Goal: Check status: Check status

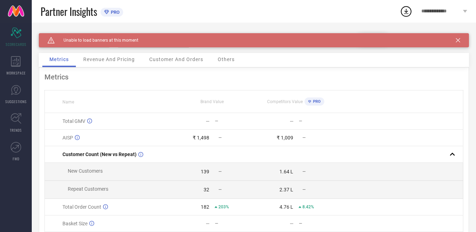
click at [456, 40] on icon at bounding box center [458, 40] width 4 height 4
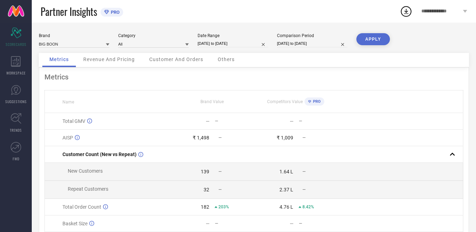
scroll to position [65, 0]
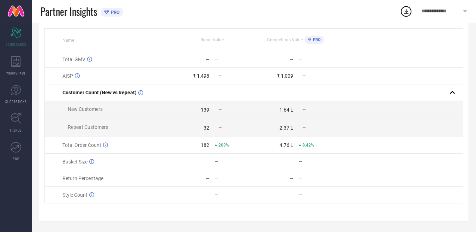
click at [218, 146] on div "203%" at bounding box center [222, 145] width 14 height 5
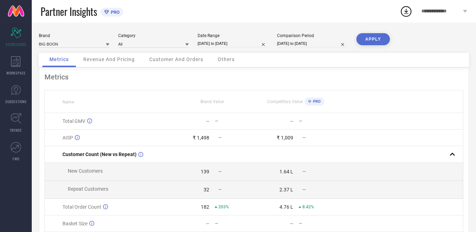
click at [189, 42] on div at bounding box center [187, 44] width 4 height 7
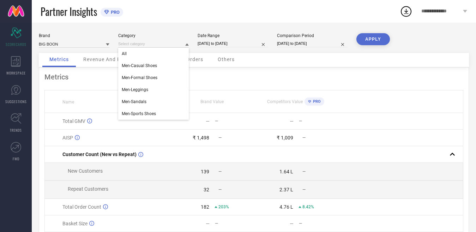
click at [189, 42] on div at bounding box center [187, 44] width 4 height 7
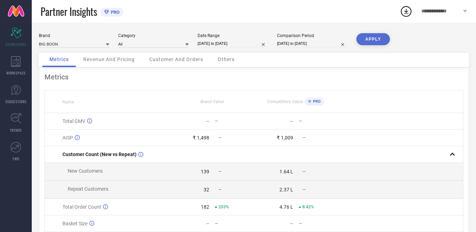
click at [250, 43] on input "01-05-2025 to 27-05-2025" at bounding box center [233, 43] width 71 height 7
select select "4"
select select "2025"
select select "5"
select select "2025"
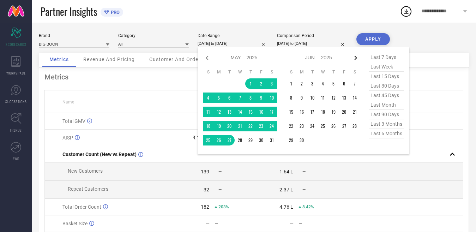
click at [357, 55] on icon at bounding box center [356, 58] width 8 height 8
select select "5"
select select "2025"
select select "6"
select select "2025"
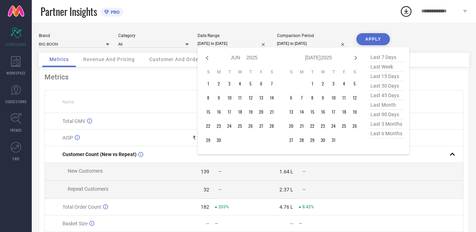
click at [357, 55] on icon at bounding box center [356, 58] width 8 height 8
select select "6"
select select "2025"
select select "7"
select select "2025"
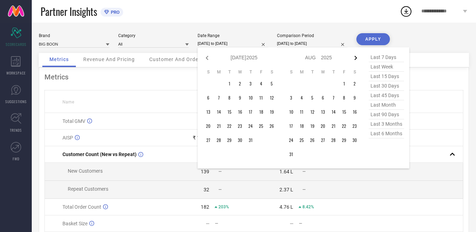
click at [357, 55] on icon at bounding box center [356, 58] width 8 height 8
select select "7"
select select "2025"
select select "8"
select select "2025"
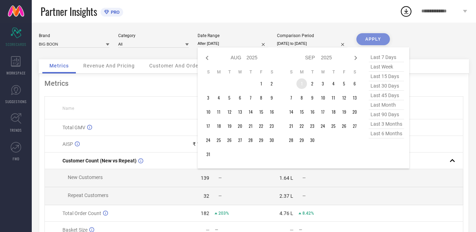
click at [302, 86] on td "1" at bounding box center [302, 83] width 11 height 11
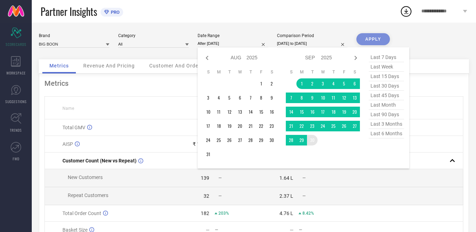
type input "01-09-2025 to 30-09-2025"
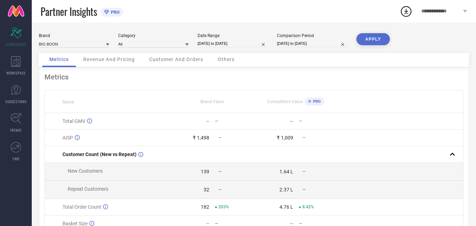
click at [331, 42] on input "27-04-2024 to 27-05-2024" at bounding box center [312, 43] width 71 height 7
select select "3"
select select "2024"
select select "4"
select select "2024"
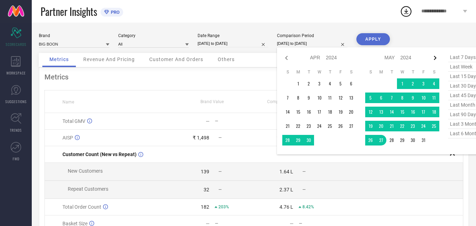
click at [437, 60] on icon at bounding box center [435, 58] width 8 height 8
select select "4"
select select "2024"
select select "5"
select select "2024"
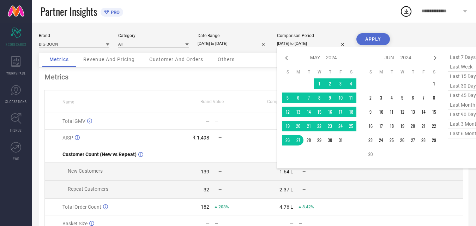
click at [437, 60] on icon at bounding box center [435, 58] width 8 height 8
select select "5"
select select "2024"
select select "6"
select select "2024"
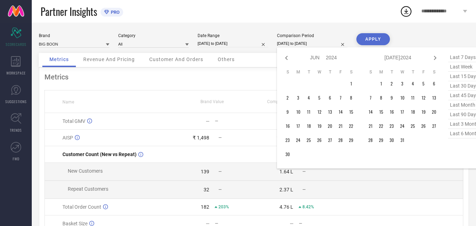
click at [437, 60] on icon at bounding box center [435, 58] width 8 height 8
select select "6"
select select "2024"
select select "7"
select select "2024"
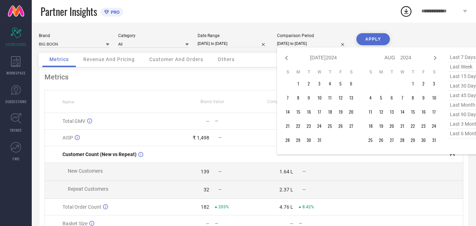
click at [437, 60] on icon at bounding box center [435, 58] width 8 height 8
select select "7"
select select "2024"
select select "8"
select select "2024"
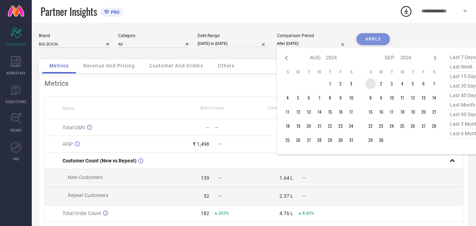
click at [372, 88] on td "1" at bounding box center [371, 83] width 11 height 11
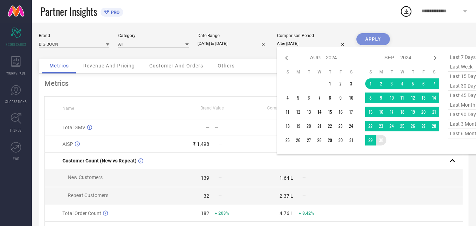
type input "01-09-2024 to 30-09-2024"
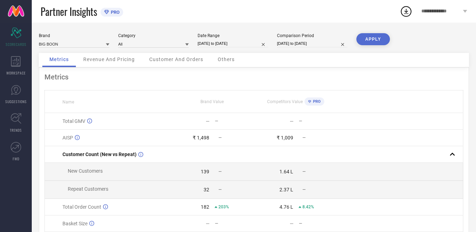
click at [369, 40] on button "APPLY" at bounding box center [374, 39] width 34 height 12
click at [110, 61] on span "Revenue And Pricing" at bounding box center [109, 60] width 52 height 6
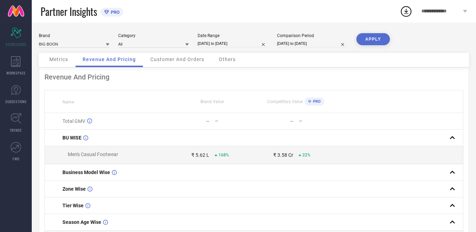
click at [188, 62] on span "Customer And Orders" at bounding box center [177, 60] width 54 height 6
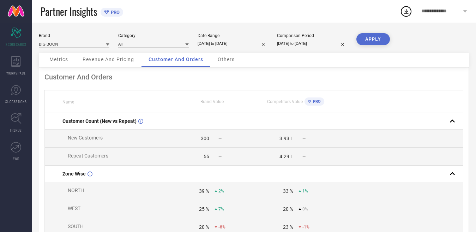
click at [222, 56] on div "Others" at bounding box center [226, 60] width 31 height 14
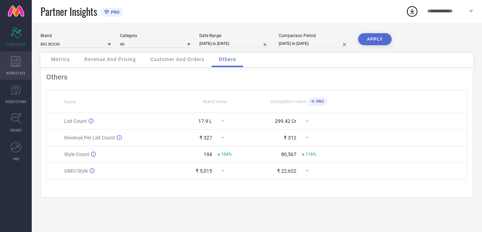
click at [15, 67] on div "WORKSPACE" at bounding box center [16, 66] width 32 height 28
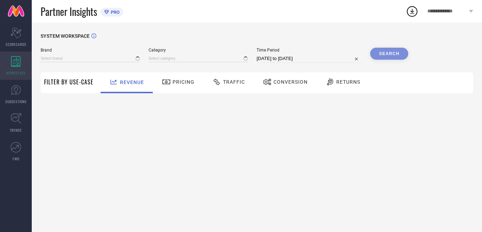
type input "BIG BOON"
type input "All"
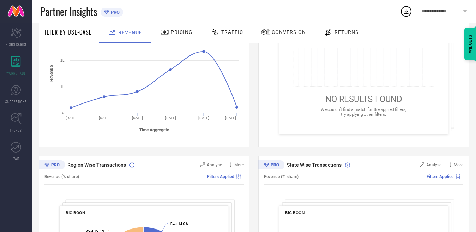
scroll to position [51, 0]
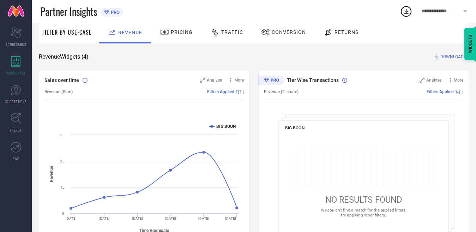
click at [177, 29] on span "Pricing" at bounding box center [182, 32] width 22 height 6
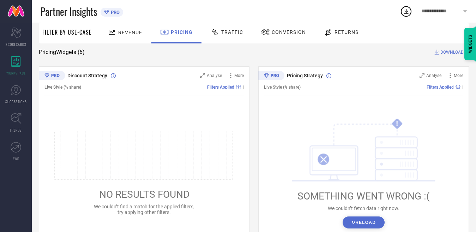
scroll to position [35, 0]
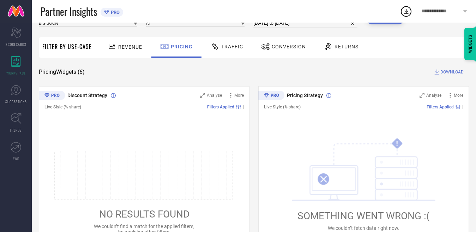
click at [235, 46] on span "Traffic" at bounding box center [232, 47] width 22 height 6
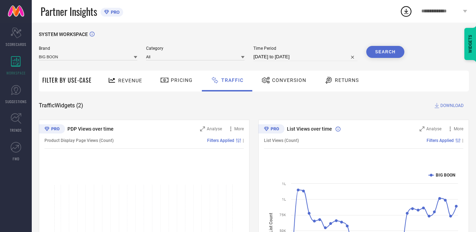
scroll to position [0, 0]
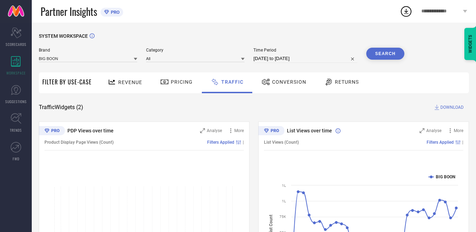
click at [288, 82] on span "Conversion" at bounding box center [289, 82] width 34 height 6
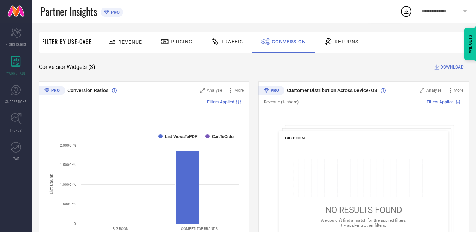
scroll to position [35, 0]
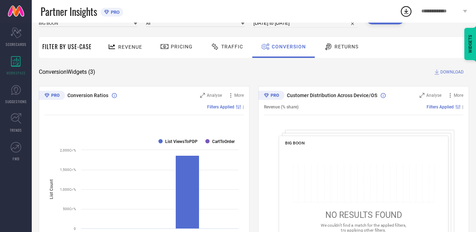
click at [333, 52] on div "Returns" at bounding box center [341, 47] width 38 height 12
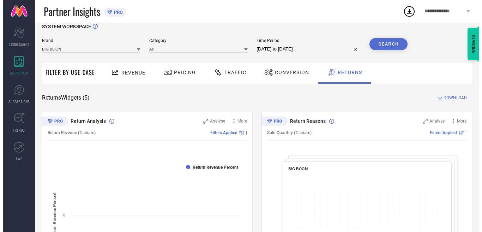
scroll to position [0, 0]
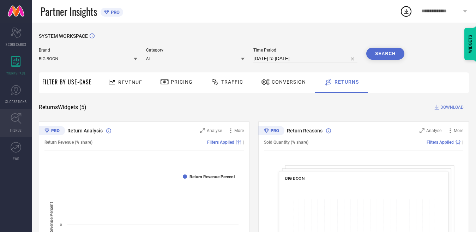
click at [15, 123] on icon at bounding box center [16, 118] width 11 height 11
